Goal: Check status: Check status

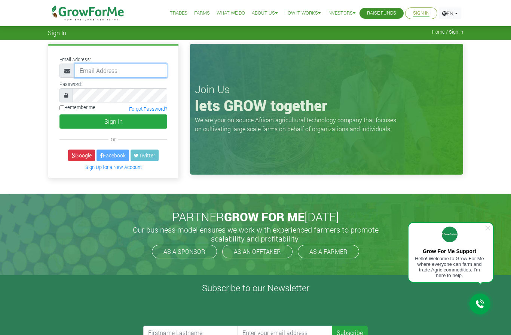
type input "octedars.hod@gmail.com"
click at [64, 109] on input "Remember me" at bounding box center [62, 108] width 5 height 5
checkbox input "true"
click at [111, 120] on button "Sign In" at bounding box center [114, 122] width 108 height 14
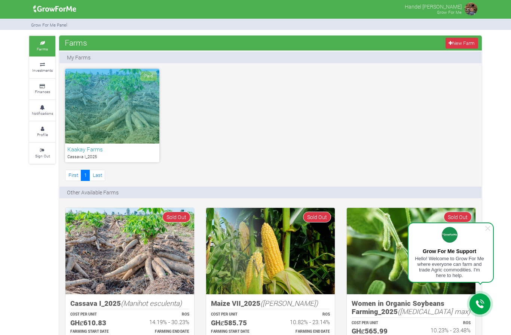
click at [135, 124] on div "Paid" at bounding box center [112, 106] width 94 height 75
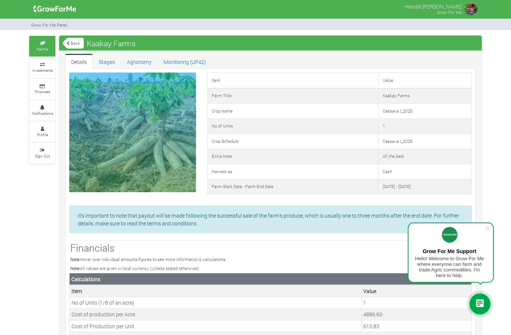
click at [111, 61] on link "Stages" at bounding box center [107, 61] width 28 height 15
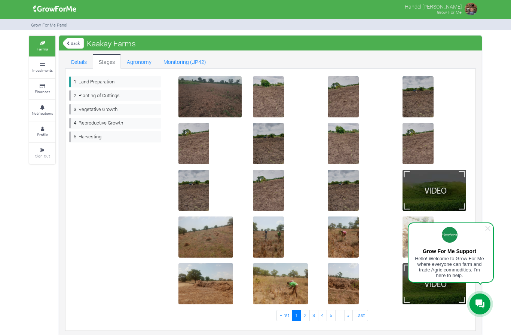
click at [122, 97] on link "2. Planting of Cuttings" at bounding box center [115, 95] width 92 height 11
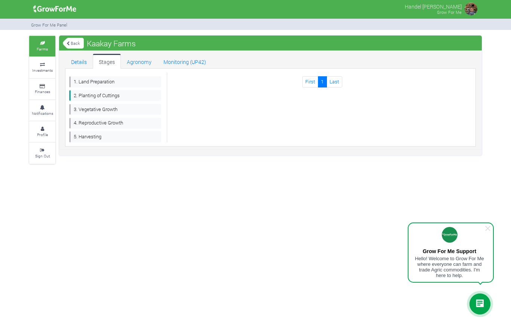
click at [130, 110] on link "3. Vegetative Growth" at bounding box center [115, 109] width 92 height 11
click at [104, 124] on link "4. Reproductive Growth" at bounding box center [115, 123] width 92 height 11
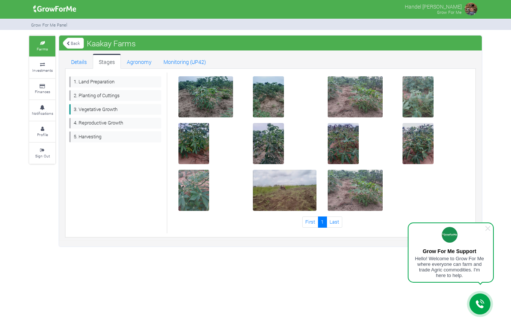
click at [288, 193] on img at bounding box center [286, 191] width 24 height 24
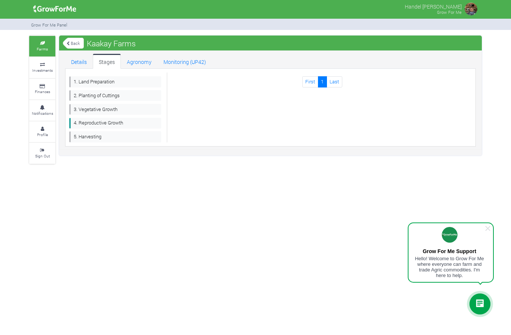
click at [126, 123] on link "4. Reproductive Growth" at bounding box center [115, 123] width 92 height 11
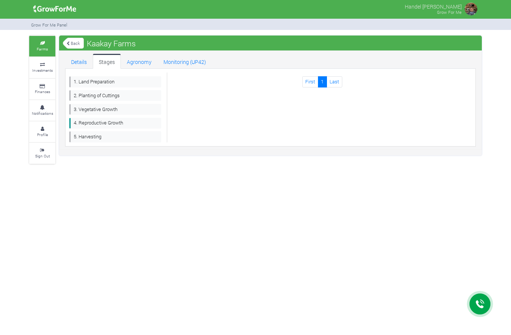
click at [118, 138] on link "5. Harvesting" at bounding box center [115, 136] width 92 height 11
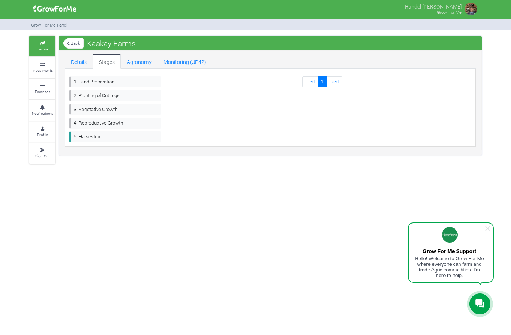
click at [112, 108] on link "3. Vegetative Growth" at bounding box center [115, 109] width 92 height 11
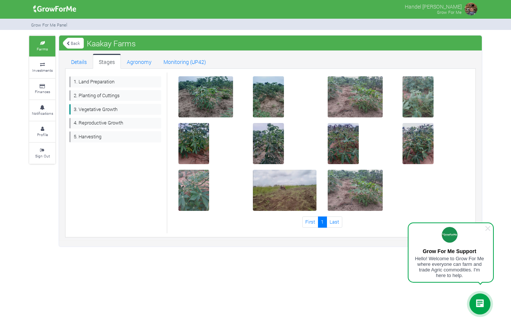
click at [127, 127] on link "4. Reproductive Growth" at bounding box center [115, 123] width 92 height 11
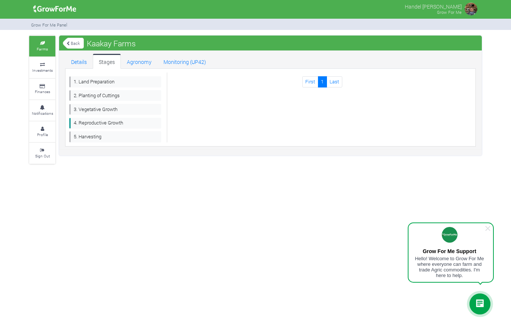
click at [47, 115] on link "Notifications" at bounding box center [42, 110] width 26 height 21
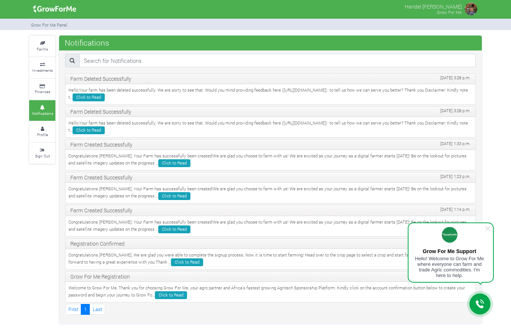
click at [40, 89] on small "Finances" at bounding box center [42, 91] width 15 height 5
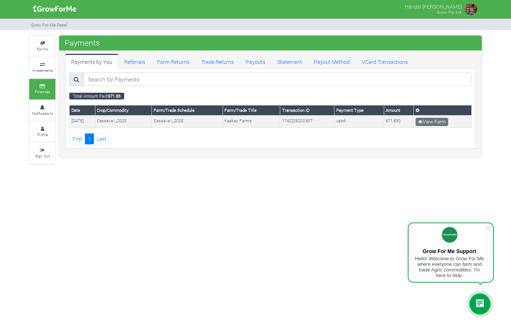
click at [440, 119] on link "View Farm" at bounding box center [432, 122] width 33 height 8
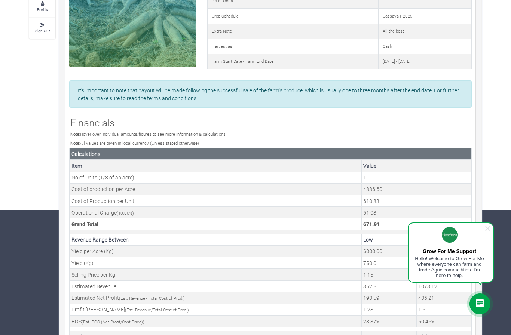
scroll to position [119, 0]
